Goal: Answer question/provide support

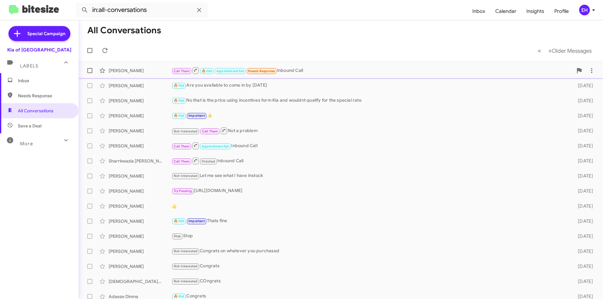
click at [301, 70] on div "Call Them 🔥 Hot Appointment Set Needs Response Inbound Call" at bounding box center [373, 71] width 402 height 8
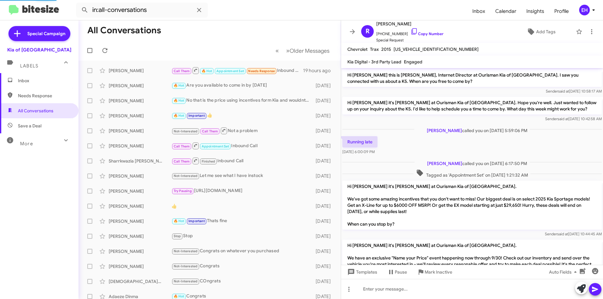
scroll to position [58, 0]
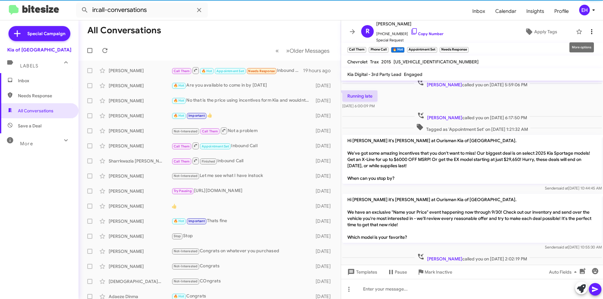
click at [301, 34] on icon at bounding box center [592, 32] width 8 height 8
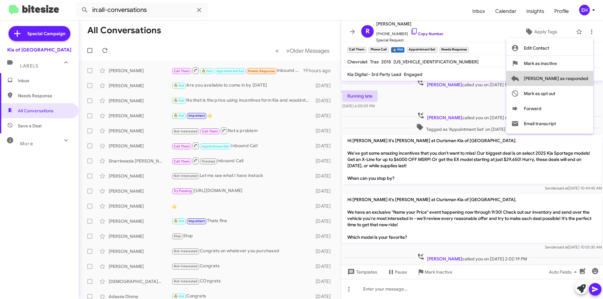
click at [301, 82] on span "[PERSON_NAME] as responded" at bounding box center [556, 78] width 64 height 15
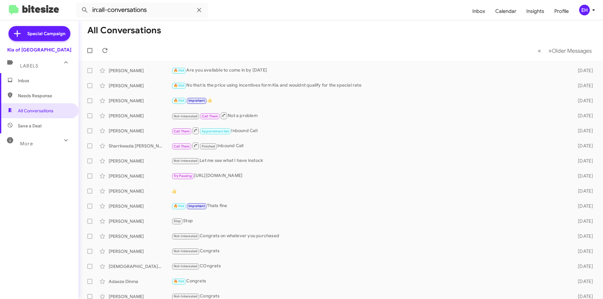
click at [56, 92] on span "Needs Response" at bounding box center [39, 95] width 79 height 15
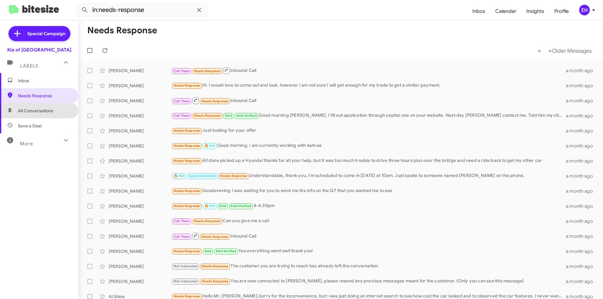
click at [51, 112] on span "All Conversations" at bounding box center [36, 111] width 36 height 6
type input "in:all-conversations"
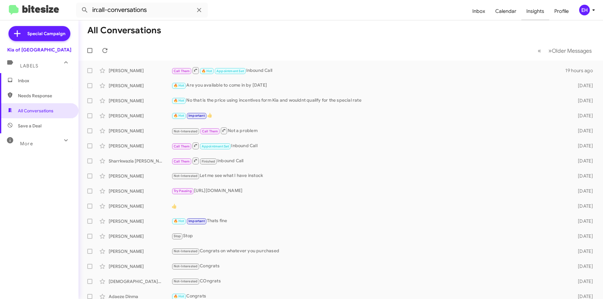
click at [301, 9] on span "Insights" at bounding box center [536, 11] width 28 height 18
